Goal: Information Seeking & Learning: Learn about a topic

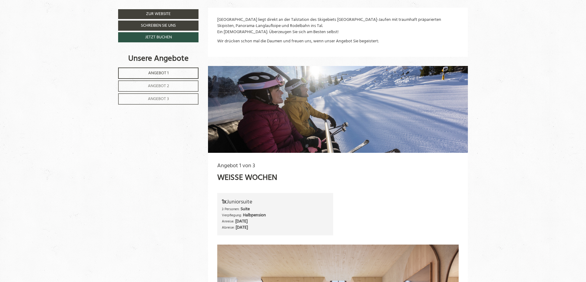
click at [164, 90] on link "Angebot 2" at bounding box center [158, 85] width 80 height 11
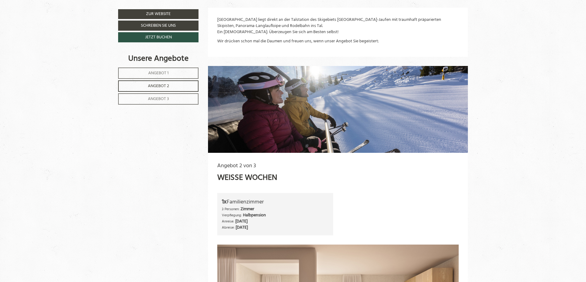
scroll to position [373, 0]
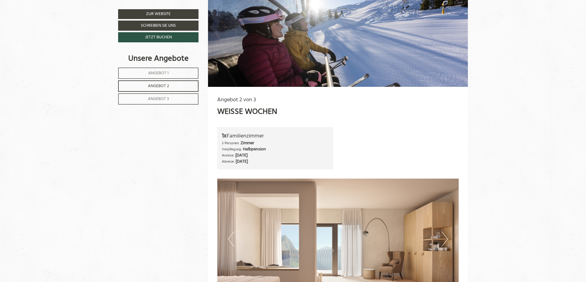
click at [163, 94] on link "Angebot 3" at bounding box center [158, 98] width 80 height 11
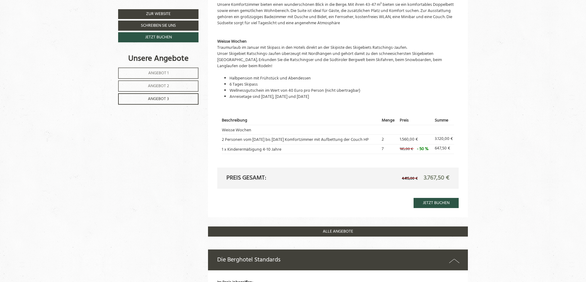
scroll to position [710, 0]
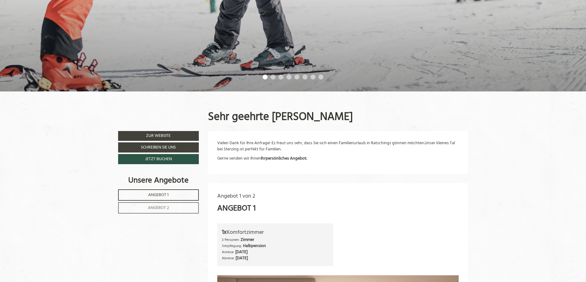
scroll to position [245, 0]
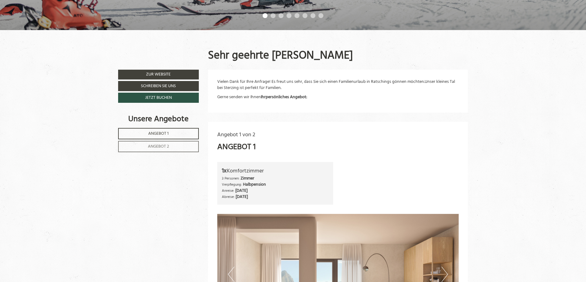
click at [153, 145] on span "Angebot 2" at bounding box center [158, 146] width 21 height 7
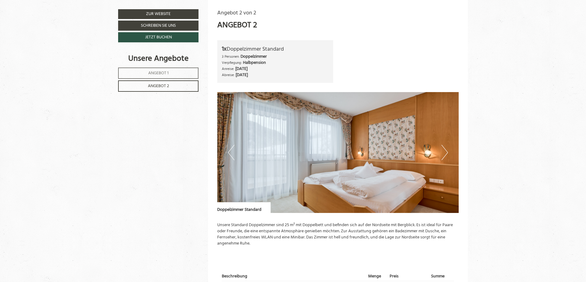
scroll to position [459, 0]
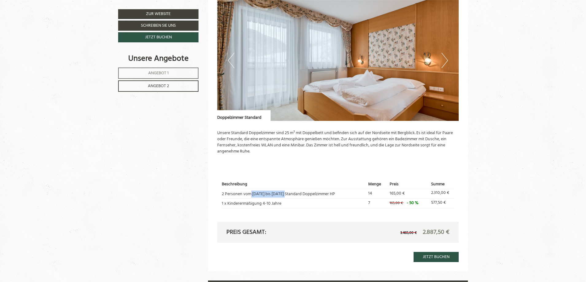
drag, startPoint x: 252, startPoint y: 195, endPoint x: 280, endPoint y: 189, distance: 28.6
click at [280, 189] on td "2 Personen vom 18.01. bis 25.01. Standard Doppelzimmer HP" at bounding box center [294, 194] width 144 height 10
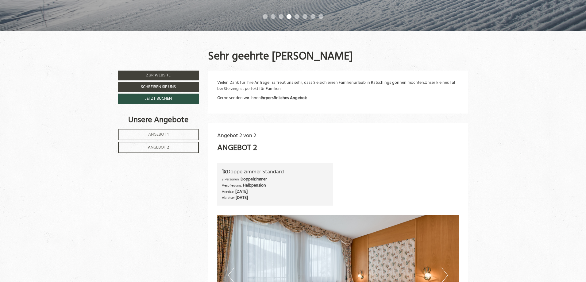
scroll to position [90, 0]
